Goal: Transaction & Acquisition: Purchase product/service

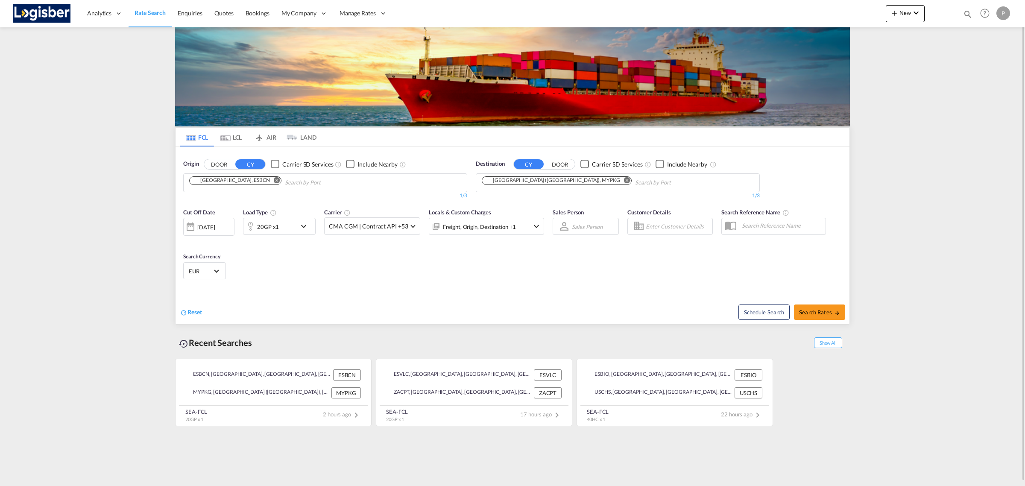
click at [350, 188] on md-chips "[GEOGRAPHIC_DATA], ESBCN" at bounding box center [325, 183] width 283 height 18
click at [624, 180] on md-icon "Remove" at bounding box center [627, 180] width 6 height 6
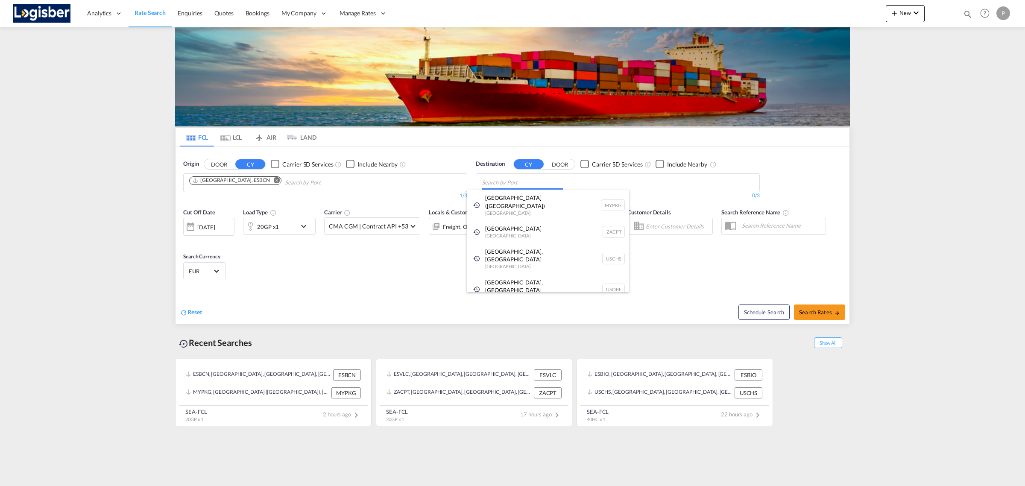
click at [500, 182] on body "Analytics Reports Dashboard Rate Search Enquiries Quotes Bookings" at bounding box center [512, 243] width 1025 height 486
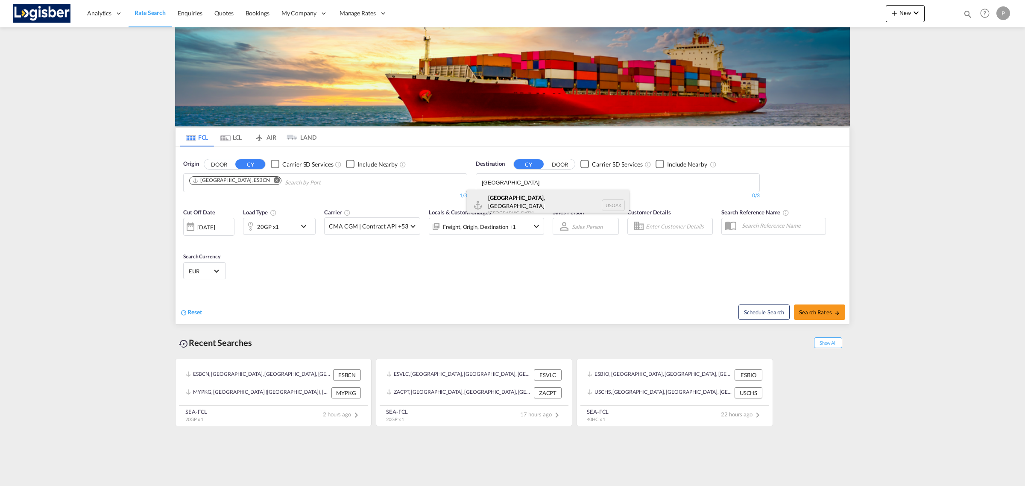
type input "[GEOGRAPHIC_DATA]"
click at [500, 199] on div "[GEOGRAPHIC_DATA] , [GEOGRAPHIC_DATA] [GEOGRAPHIC_DATA] USOAK" at bounding box center [548, 205] width 162 height 31
click at [274, 180] on md-icon "Remove" at bounding box center [277, 180] width 6 height 6
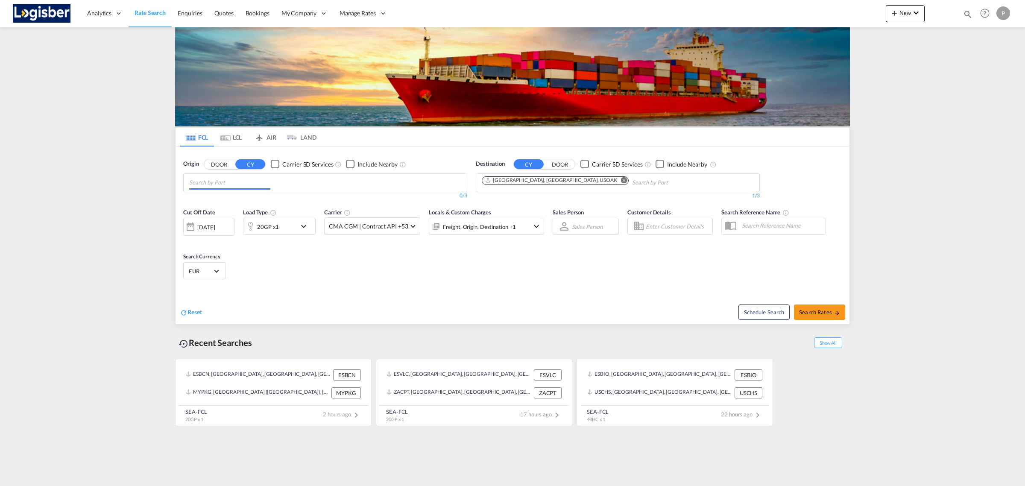
click at [260, 186] on body "Analytics Reports Dashboard Rate Search Enquiries Quotes Bookings" at bounding box center [512, 243] width 1025 height 486
click at [260, 186] on input "Chips input." at bounding box center [229, 183] width 81 height 14
type input "cordoba"
click at [219, 203] on div "Cordoba [GEOGRAPHIC_DATA] ARCOR" at bounding box center [255, 203] width 162 height 26
click at [243, 181] on button "Remove" at bounding box center [244, 181] width 13 height 9
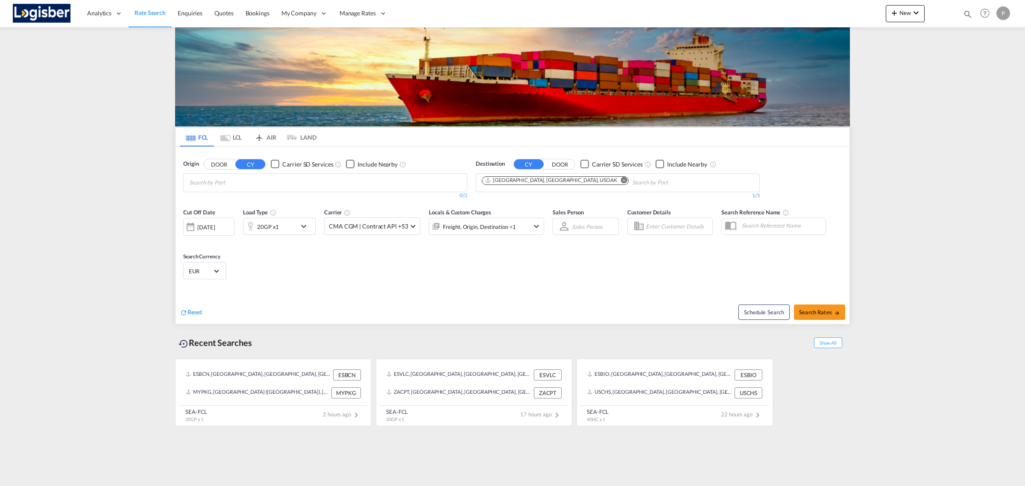
click at [242, 183] on body "Analytics Reports Dashboard Rate Search Enquiries Quotes Bookings" at bounding box center [512, 243] width 1025 height 486
type input "cordoba"
click at [203, 173] on div "Origin DOOR CY Carrier SD Services Include Nearby cordoba 0/3 0/" at bounding box center [325, 180] width 284 height 40
click at [211, 182] on body "Analytics Reports Dashboard Rate Search Enquiries Quotes Bookings" at bounding box center [512, 243] width 1025 height 486
click at [214, 181] on body "Analytics Reports Dashboard Rate Search Enquiries Quotes Bookings" at bounding box center [512, 243] width 1025 height 486
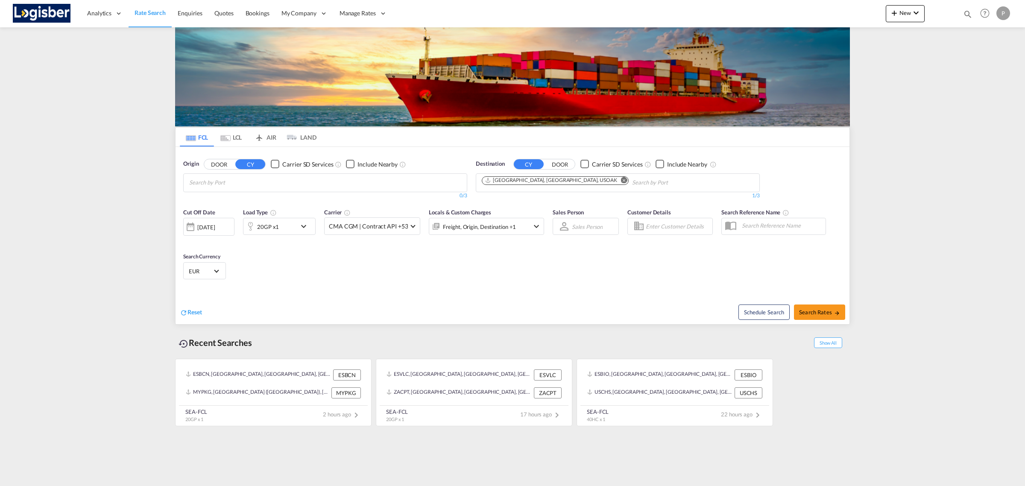
click at [202, 183] on body "Analytics Reports Dashboard Rate Search Enquiries Quotes Bookings" at bounding box center [512, 243] width 1025 height 486
type input "algeciras"
click at [250, 204] on div "Algeciras [GEOGRAPHIC_DATA] ESALG" at bounding box center [255, 203] width 162 height 26
click at [807, 314] on span "Search Rates" at bounding box center [819, 312] width 41 height 7
type input "ESALG to USOAK / [DATE]"
